Goal: Transaction & Acquisition: Purchase product/service

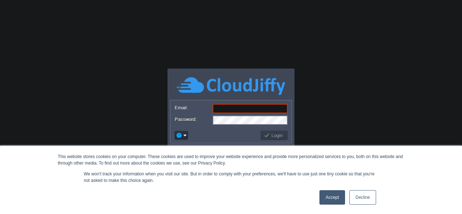
click at [330, 197] on link "Accept" at bounding box center [332, 197] width 26 height 14
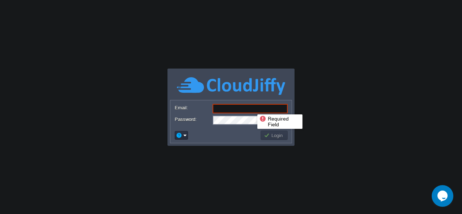
click at [252, 108] on input "Email:" at bounding box center [249, 108] width 75 height 9
paste input "[URL][DOMAIN_NAME]"
type input "h"
paste input "[EMAIL_ADDRESS][DOMAIN_NAME]"
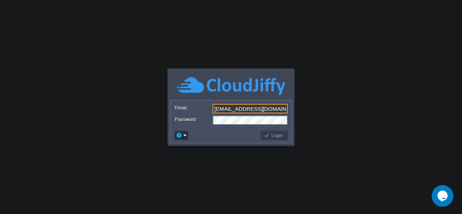
type input "[EMAIL_ADDRESS][DOMAIN_NAME]"
click at [276, 135] on button "Login" at bounding box center [274, 135] width 21 height 6
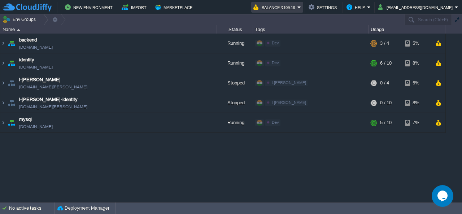
click at [284, 3] on button "Balance ₹109.19" at bounding box center [275, 7] width 44 height 9
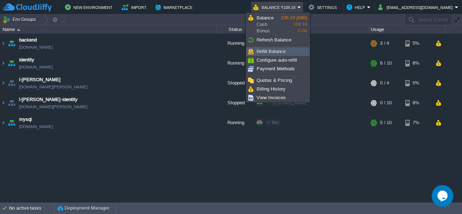
click at [267, 49] on span "Refill Balance" at bounding box center [270, 51] width 29 height 5
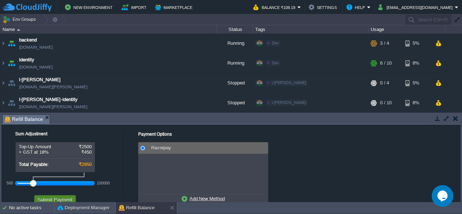
click at [48, 198] on button "Submit Payment" at bounding box center [54, 199] width 39 height 6
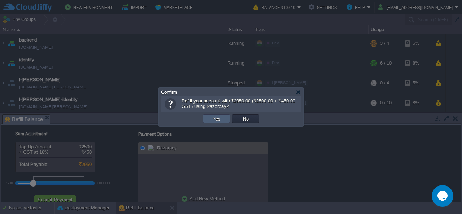
click at [225, 116] on td "Yes" at bounding box center [216, 118] width 27 height 9
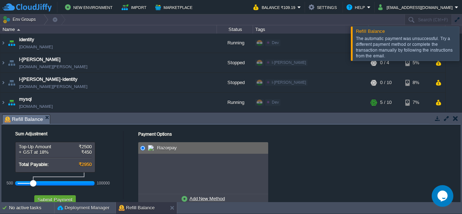
scroll to position [17, 0]
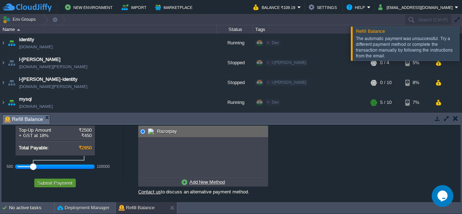
click at [55, 183] on button "Submit Payment" at bounding box center [54, 183] width 39 height 6
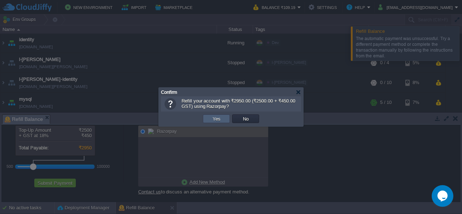
click at [206, 122] on td "Yes" at bounding box center [216, 118] width 27 height 9
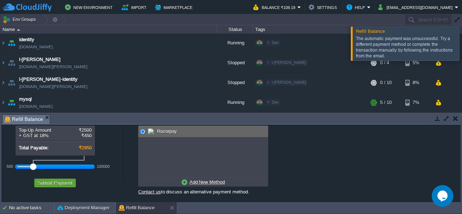
click at [202, 183] on u "Add New Method" at bounding box center [206, 181] width 35 height 5
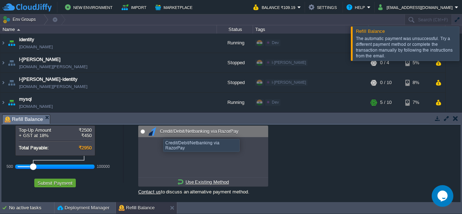
radio input "true"
click at [157, 132] on span at bounding box center [153, 131] width 10 height 9
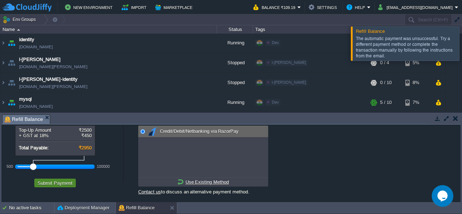
click at [61, 181] on button "Submit Payment" at bounding box center [54, 183] width 39 height 6
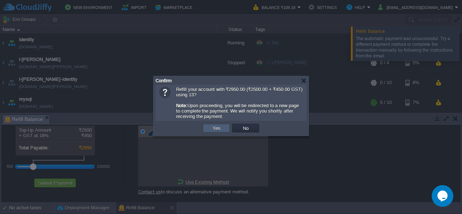
click at [219, 131] on button "Yes" at bounding box center [216, 128] width 12 height 6
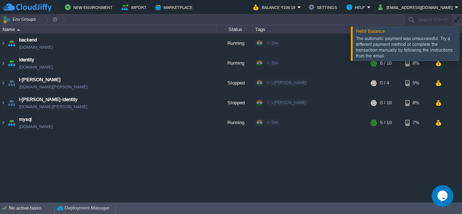
scroll to position [0, 0]
click at [461, 45] on div at bounding box center [470, 43] width 0 height 34
